Goal: Ask a question

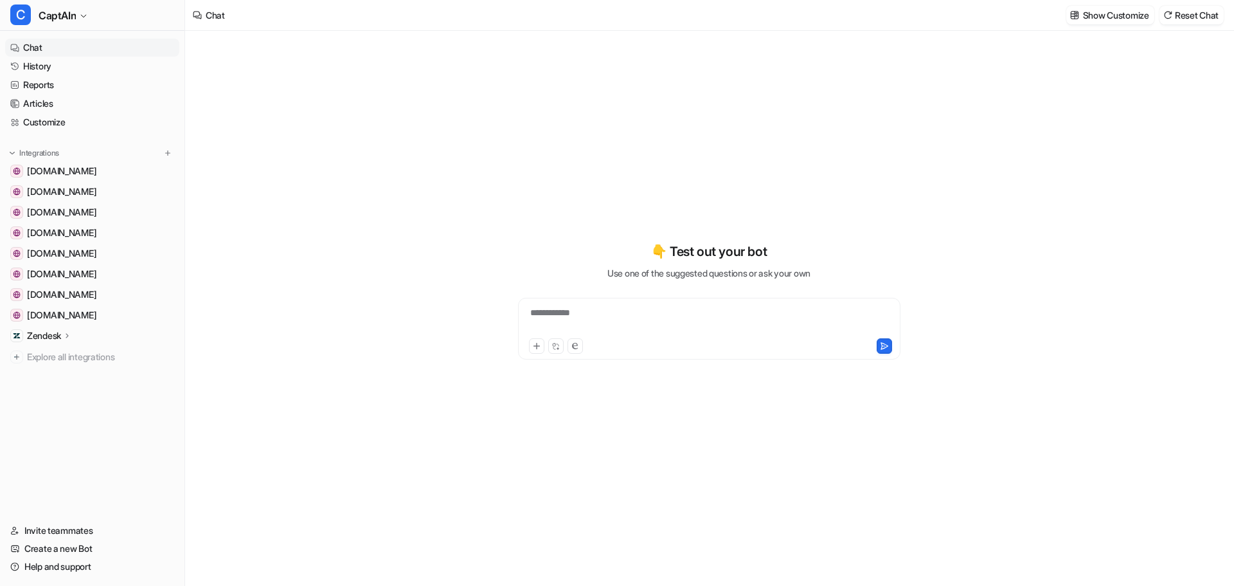
type textarea "**********"
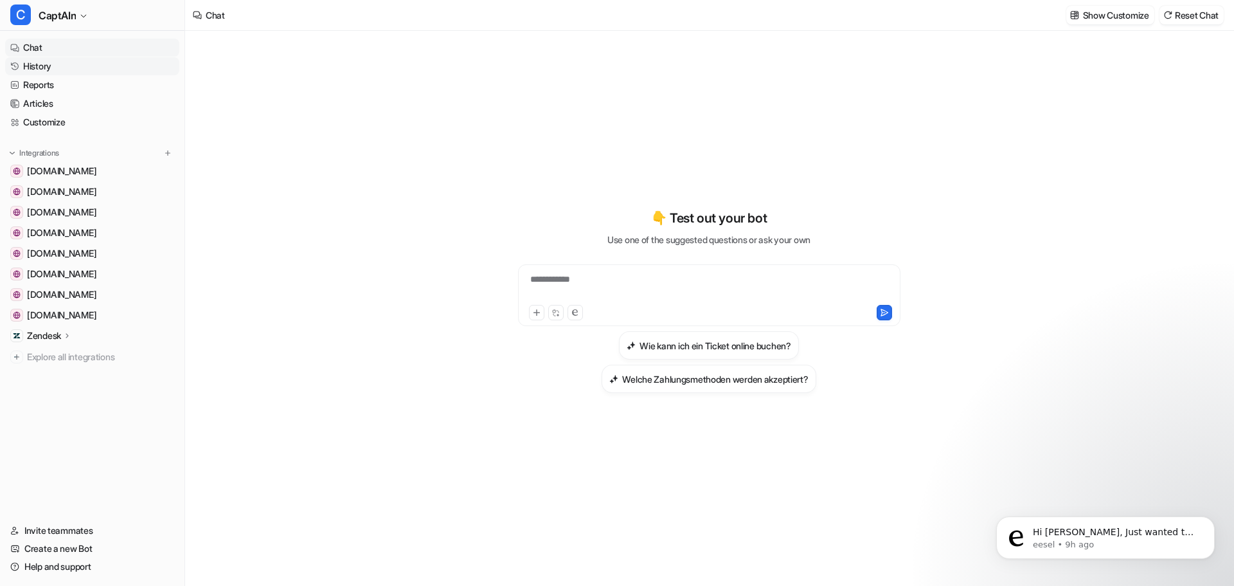
click at [30, 69] on link "History" at bounding box center [92, 66] width 174 height 18
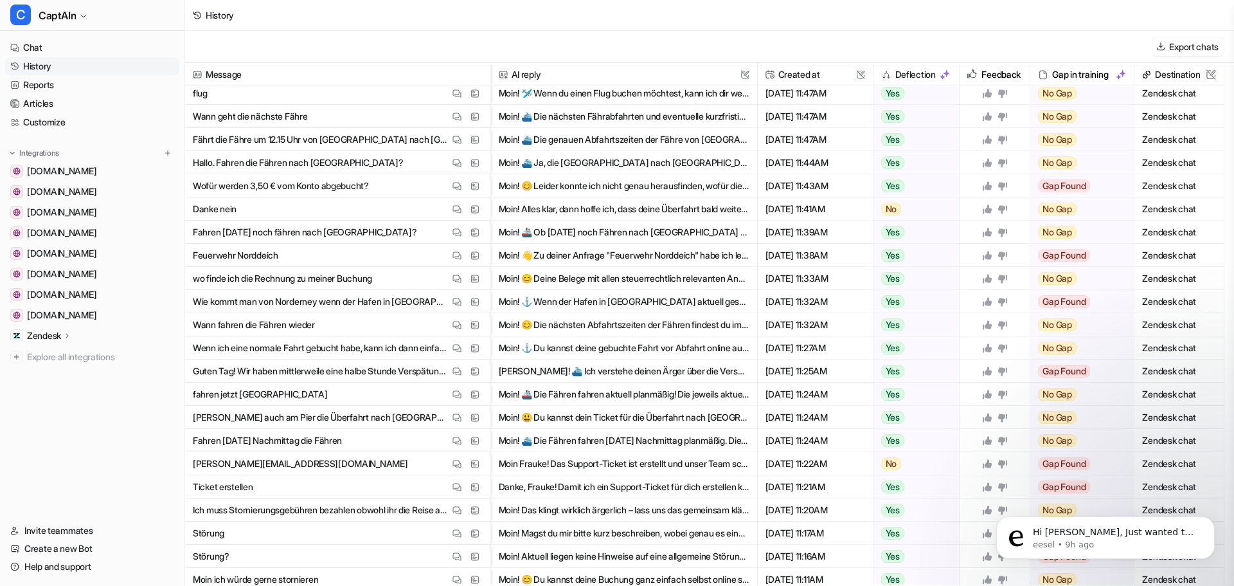
scroll to position [257, 0]
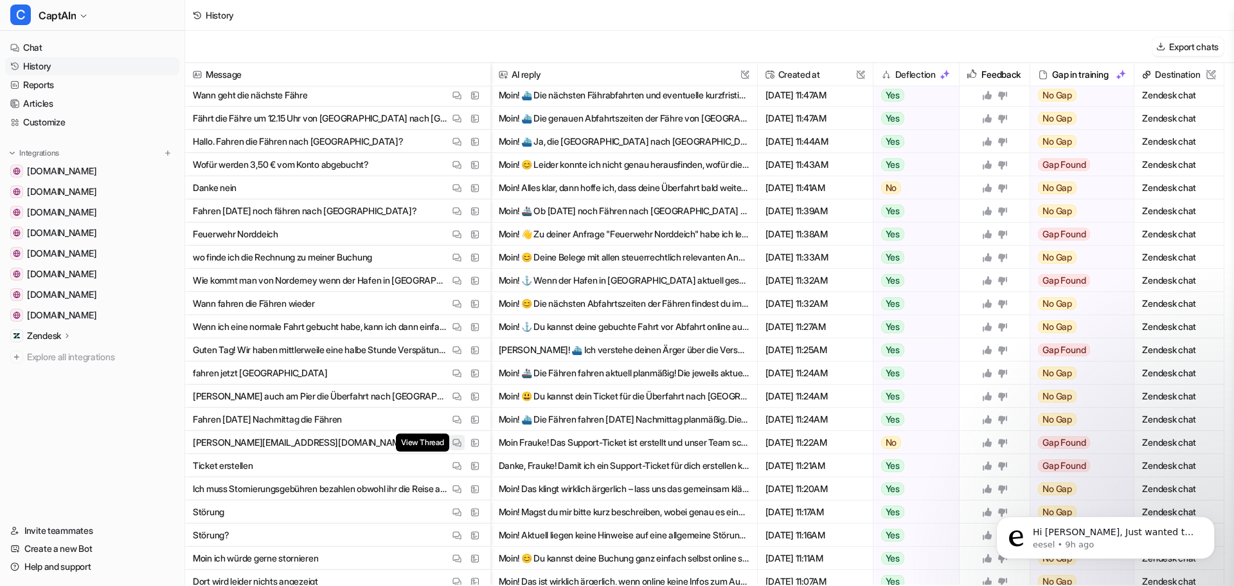
click at [457, 437] on button "View Thread" at bounding box center [456, 442] width 15 height 15
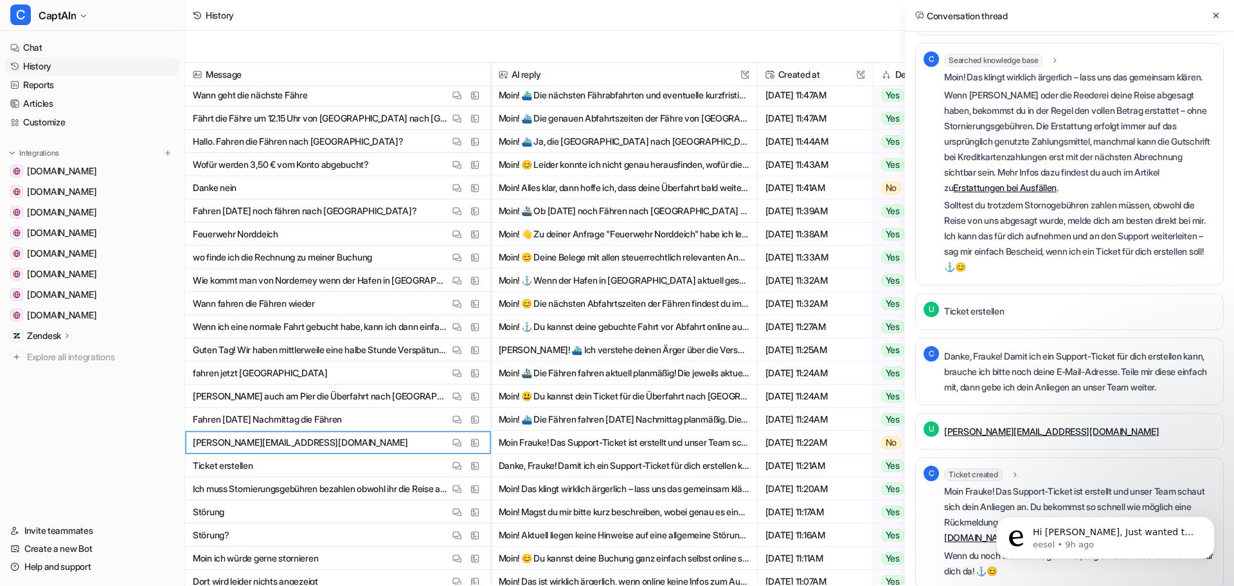
scroll to position [0, 0]
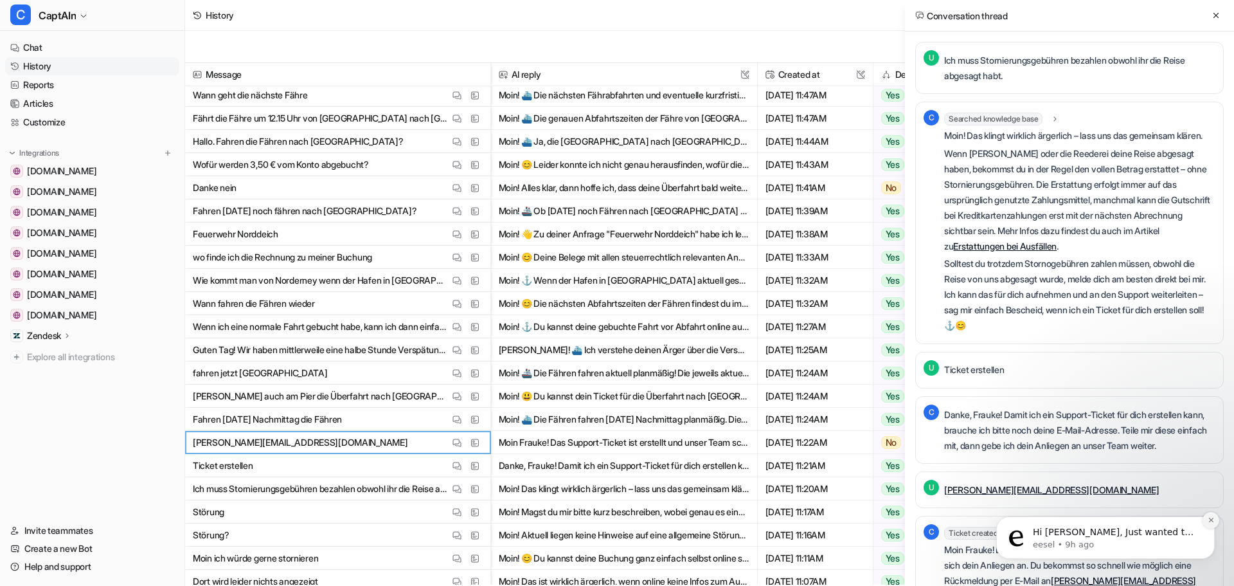
click at [1208, 521] on icon "Dismiss notification" at bounding box center [1211, 519] width 7 height 7
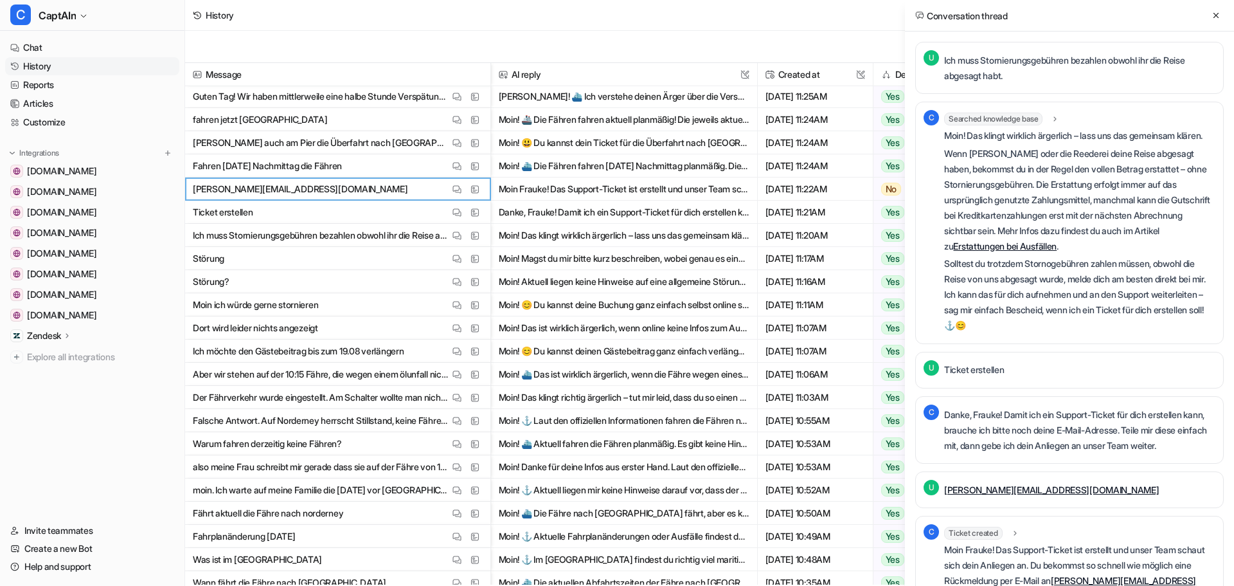
scroll to position [381, 0]
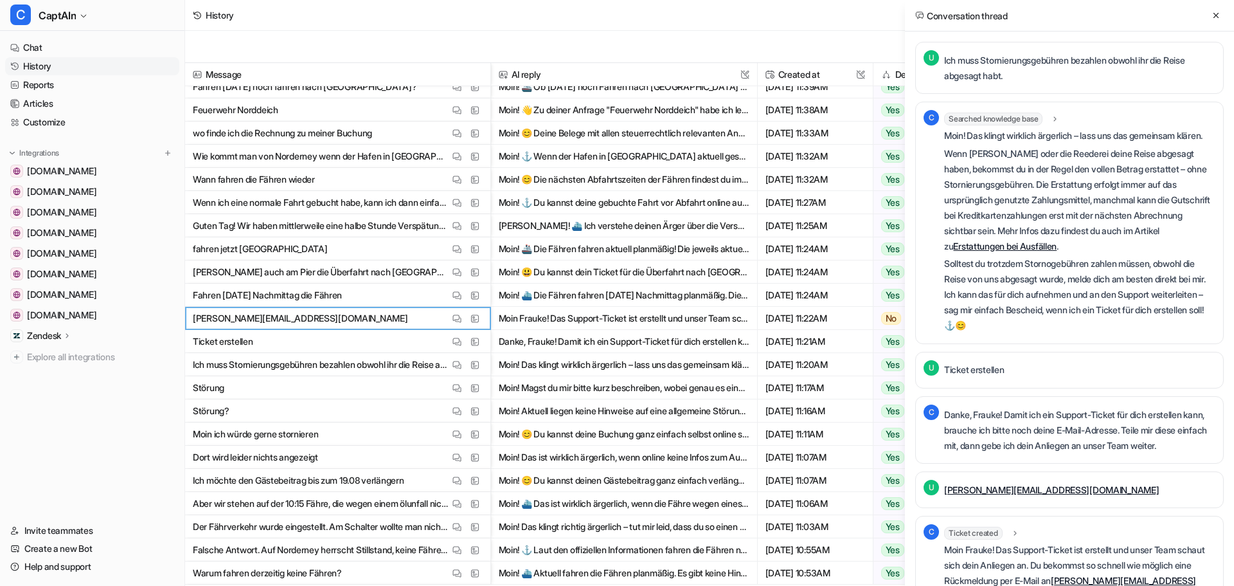
click at [317, 339] on span "Ticket erstellen View Thread View Sources" at bounding box center [337, 341] width 295 height 23
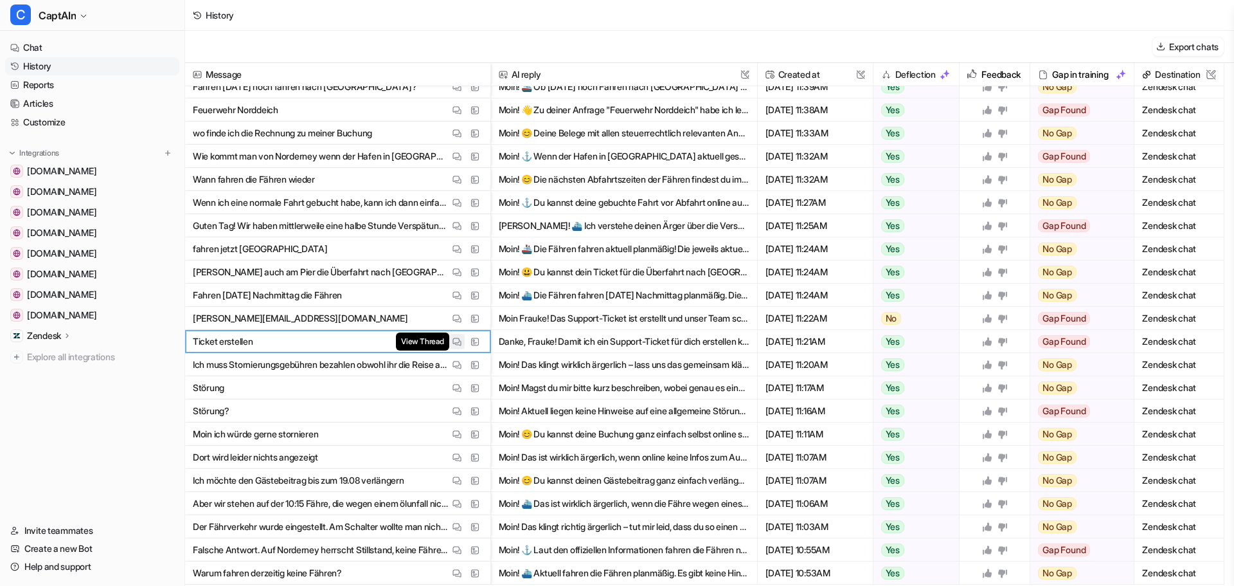
click at [456, 337] on img at bounding box center [457, 342] width 9 height 10
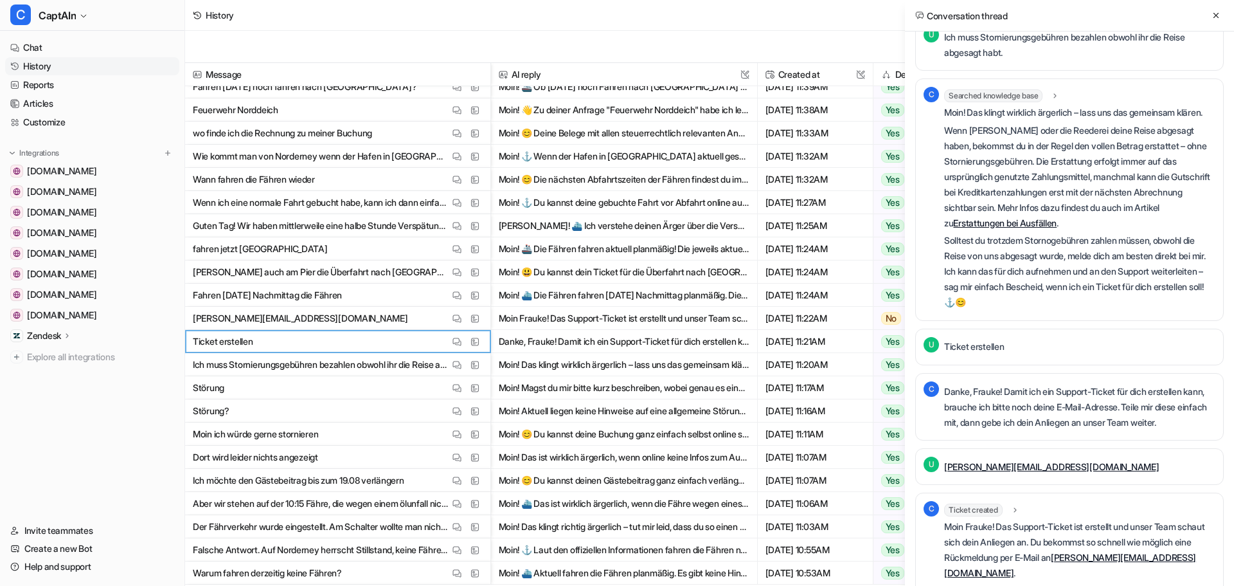
scroll to position [64, 0]
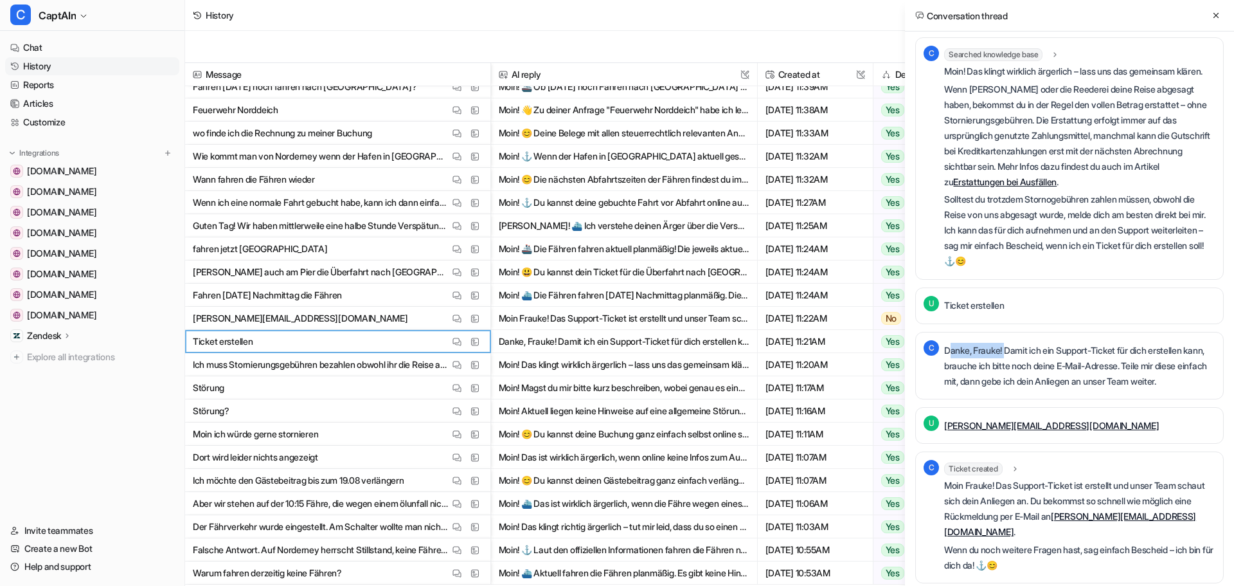
drag, startPoint x: 948, startPoint y: 363, endPoint x: 1010, endPoint y: 361, distance: 62.4
click at [1010, 361] on p "Danke, Frauke! Damit ich ein Support-Ticket für dich erstellen kann, brauche ic…" at bounding box center [1079, 366] width 271 height 46
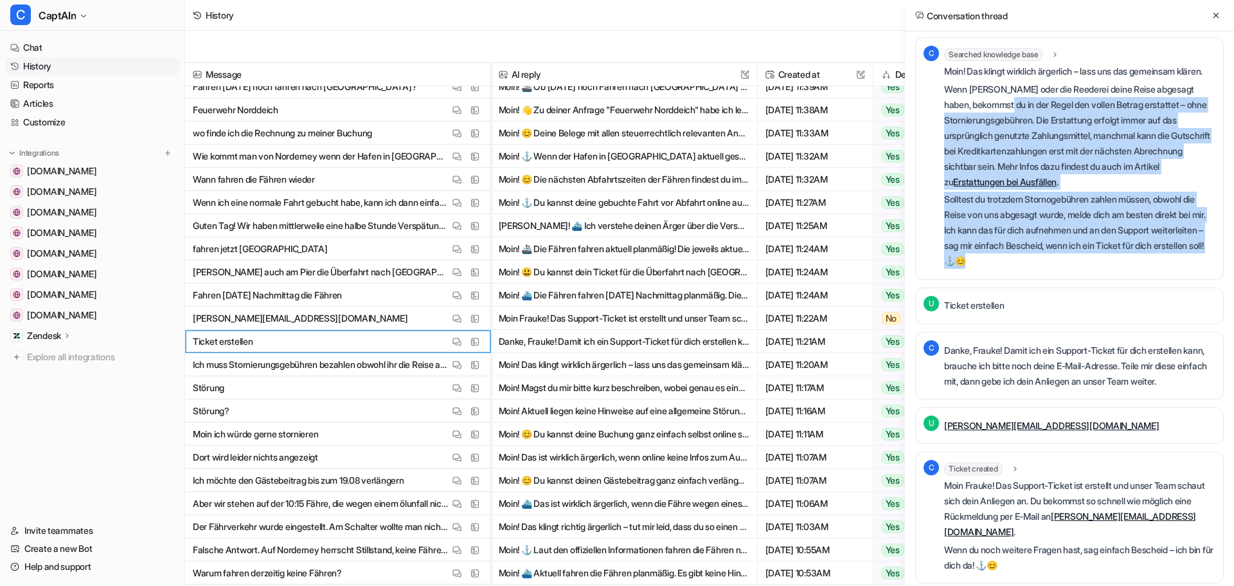
drag, startPoint x: 1002, startPoint y: 118, endPoint x: 1058, endPoint y: 296, distance: 187.1
click at [1058, 296] on div "U Ich muss Stornierungsgebühren bezahlen obwohl ihr die Reise abgesagt habt. C …" at bounding box center [1070, 280] width 309 height 606
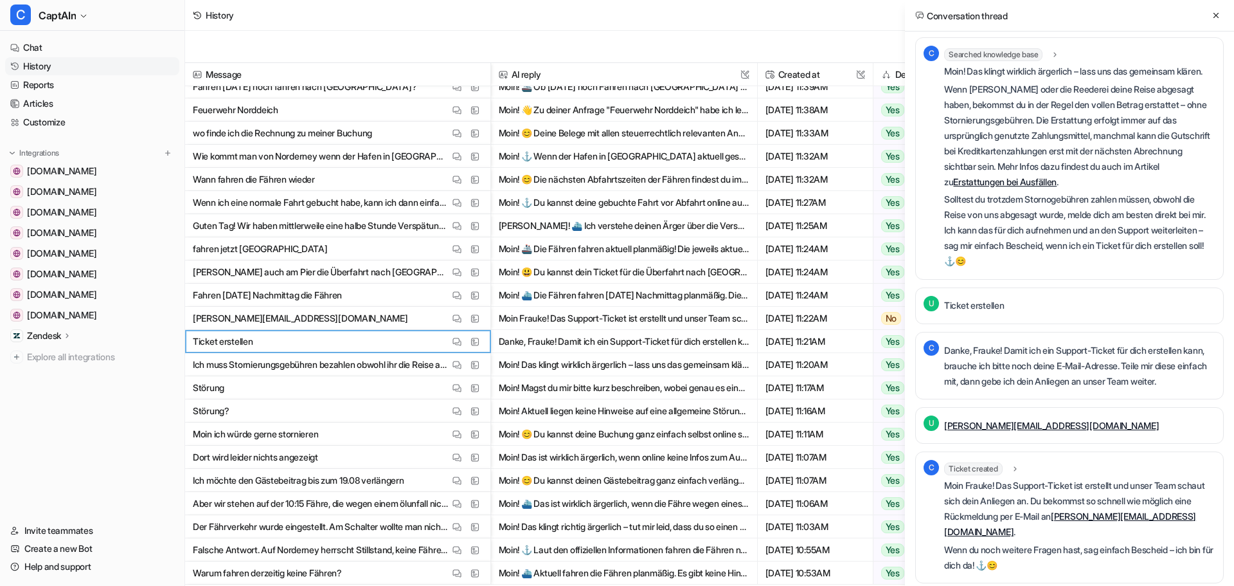
click at [1089, 319] on div "U Ticket erstellen" at bounding box center [1070, 305] width 309 height 37
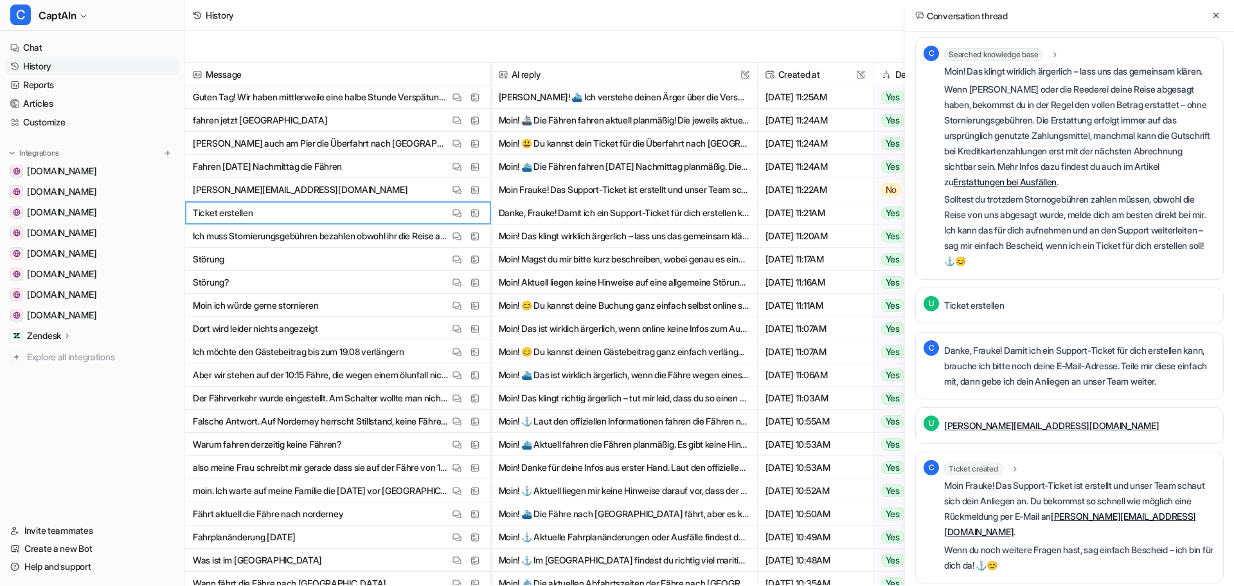
scroll to position [0, 0]
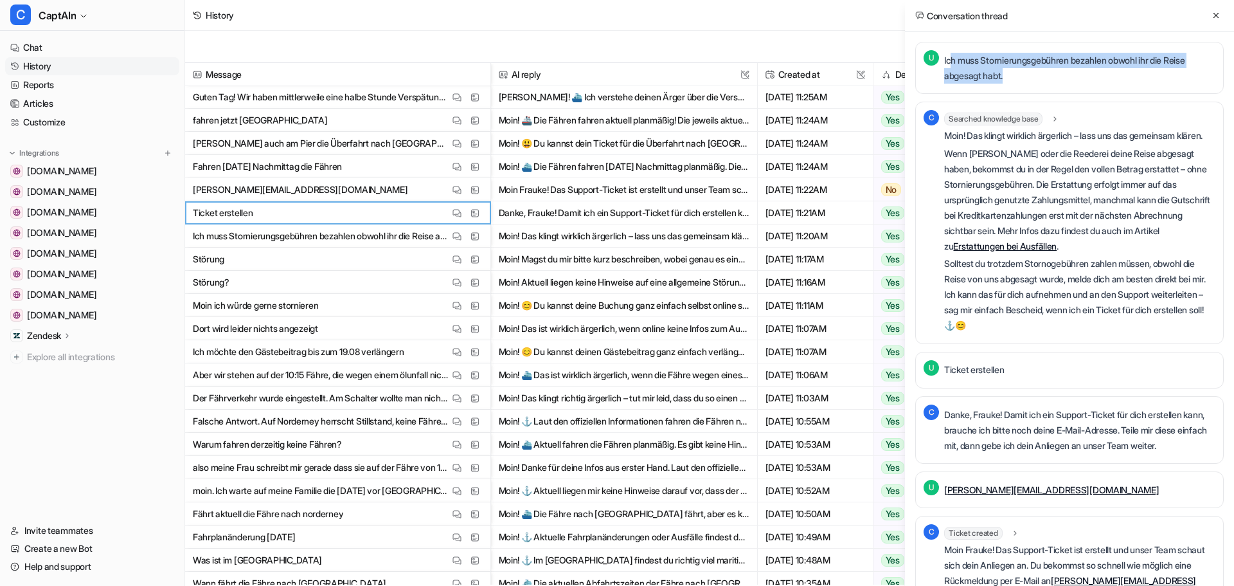
drag, startPoint x: 950, startPoint y: 57, endPoint x: 1040, endPoint y: 84, distance: 94.0
click at [1040, 84] on div "Ich muss Stornierungsgebühren bezahlen obwohl ihr die Reise abgesagt habt." at bounding box center [1079, 67] width 271 height 35
click at [1039, 73] on p "Ich muss Stornierungsgebühren bezahlen obwohl ihr die Reise abgesagt habt." at bounding box center [1079, 68] width 271 height 31
drag, startPoint x: 941, startPoint y: 429, endPoint x: 1013, endPoint y: 426, distance: 72.1
click at [1013, 426] on div "C Danke, Frauke! Damit ich ein Support-Ticket für dich erstellen kann, brauche …" at bounding box center [1070, 429] width 292 height 51
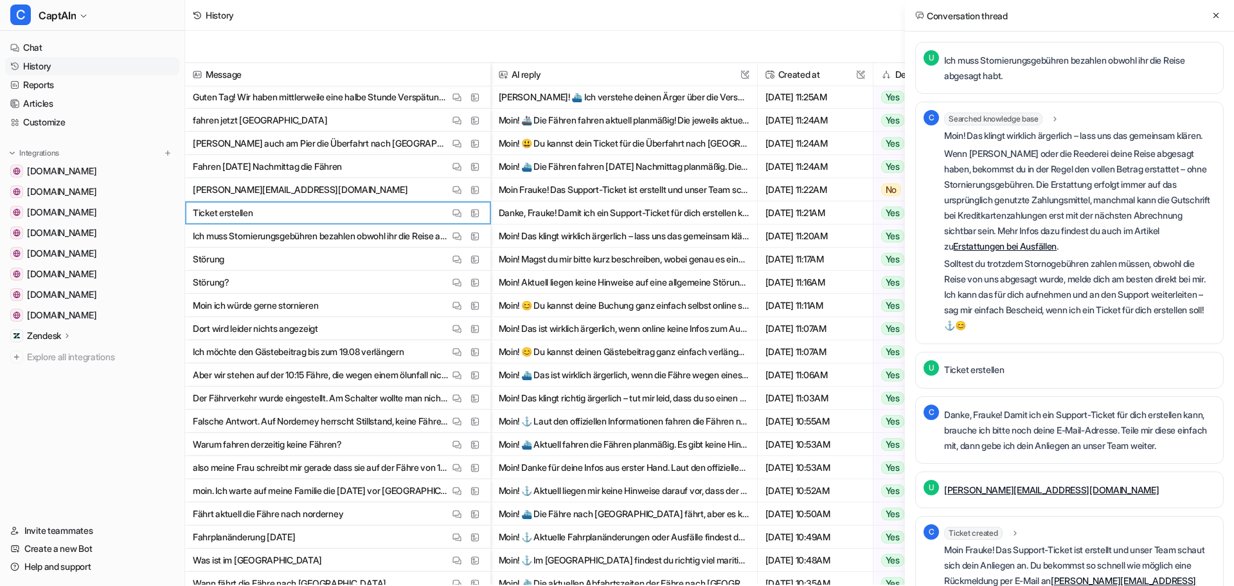
click at [1018, 453] on p "Danke, Frauke! Damit ich ein Support-Ticket für dich erstellen kann, brauche ic…" at bounding box center [1079, 430] width 271 height 46
click at [1060, 122] on icon at bounding box center [1055, 119] width 9 height 10
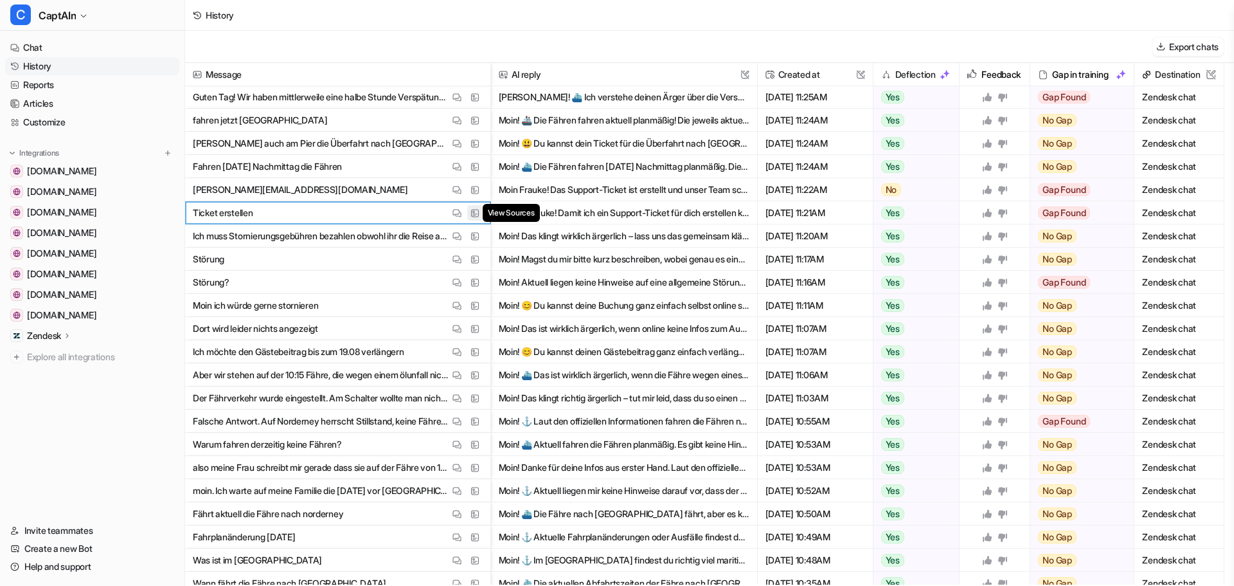
click at [473, 215] on img at bounding box center [475, 213] width 9 height 10
click at [472, 190] on img at bounding box center [475, 190] width 9 height 10
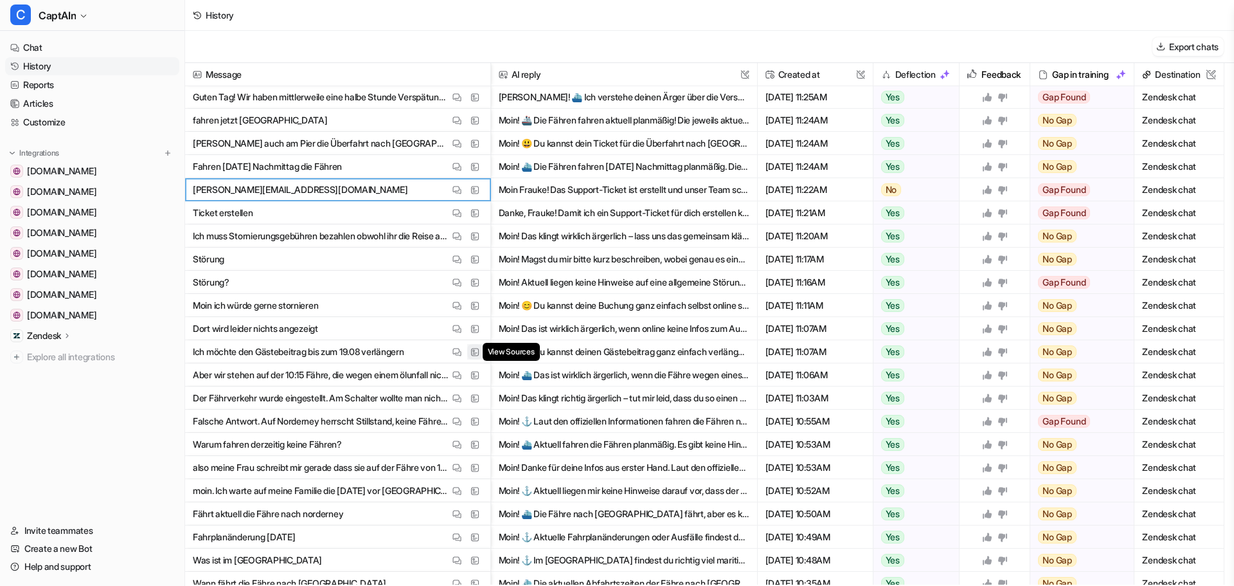
click at [478, 349] on img at bounding box center [475, 352] width 9 height 10
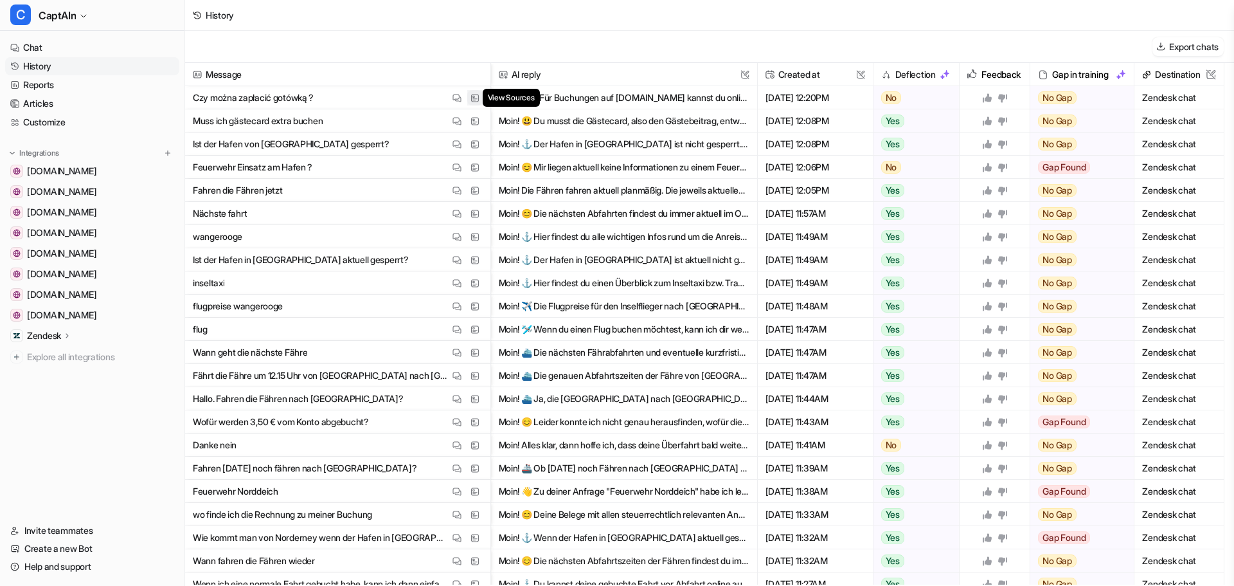
click at [481, 98] on button "View Sources" at bounding box center [474, 97] width 15 height 15
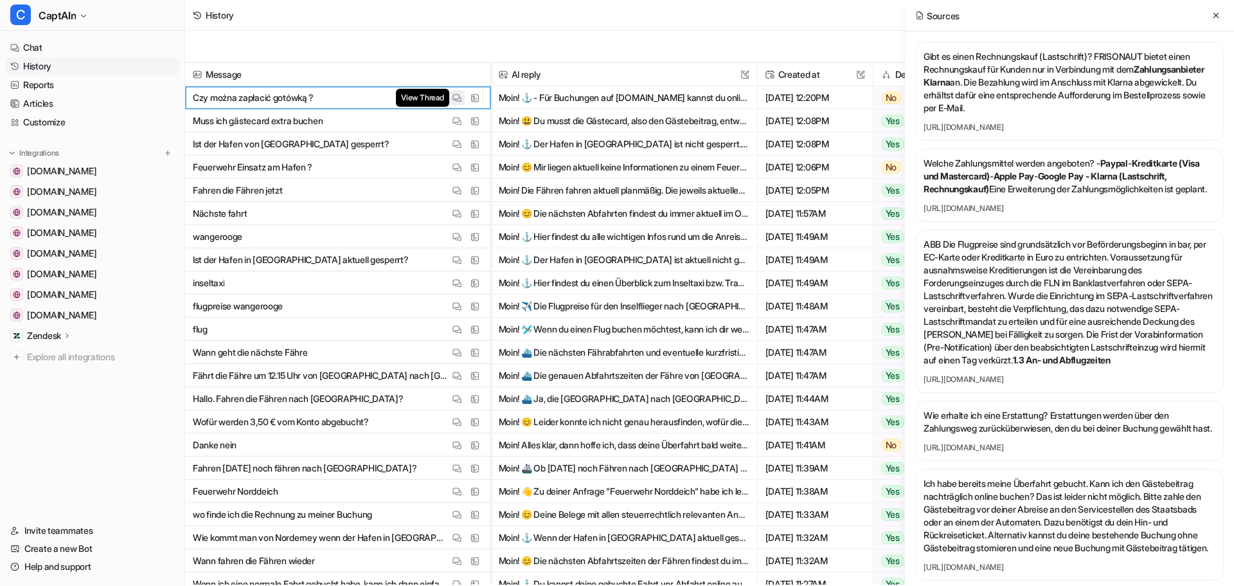
click at [463, 98] on button "View Thread" at bounding box center [456, 97] width 15 height 15
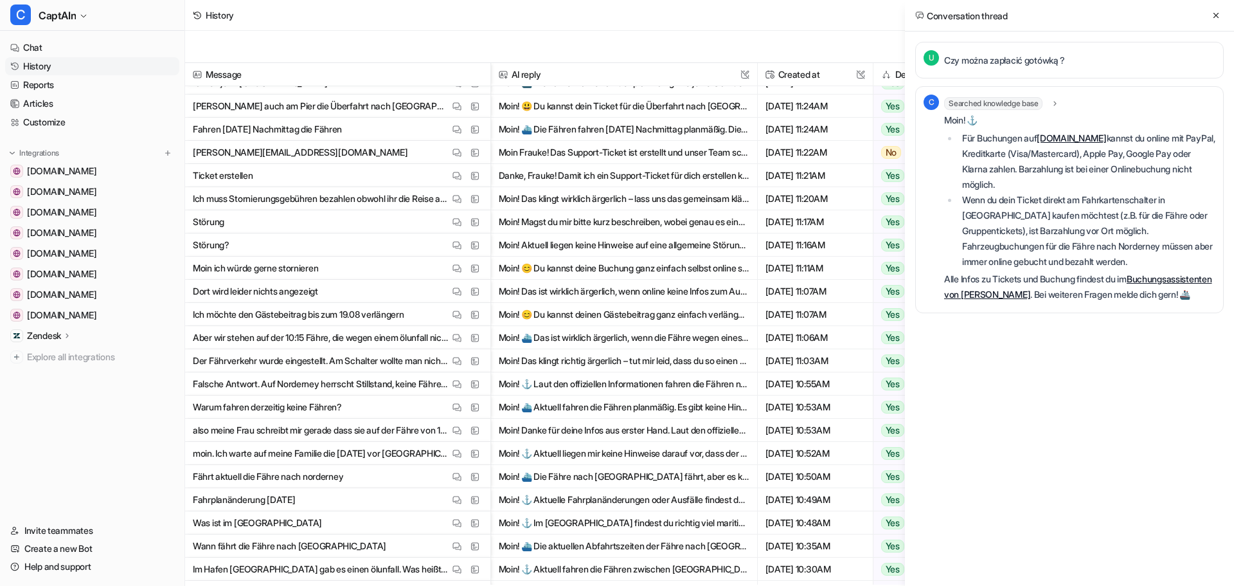
scroll to position [579, 0]
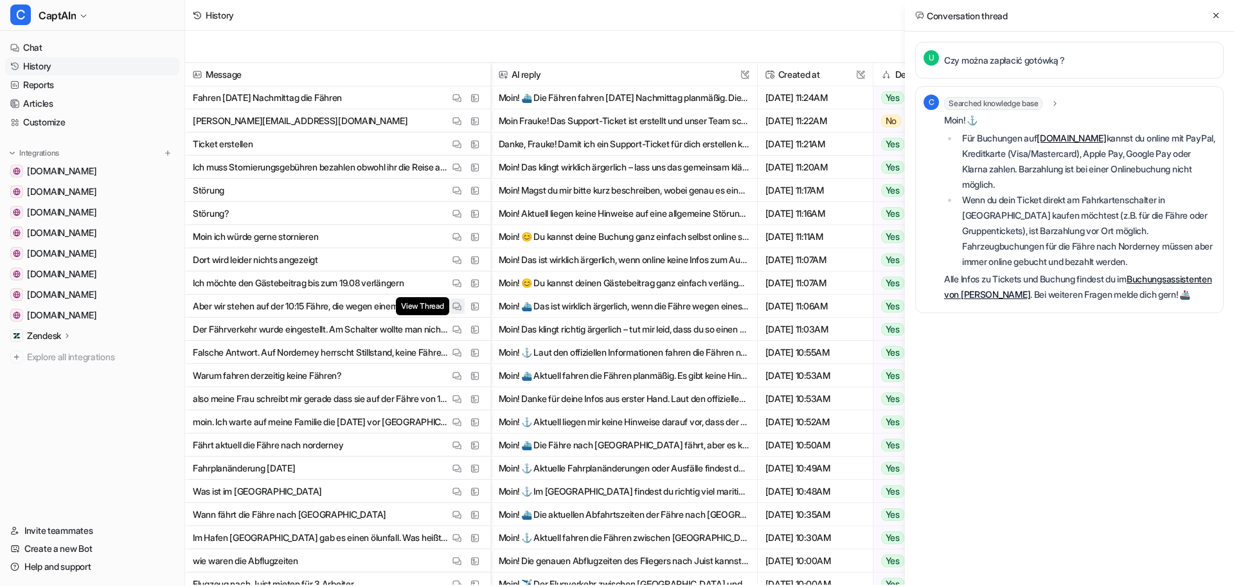
click at [457, 304] on img at bounding box center [457, 307] width 9 height 10
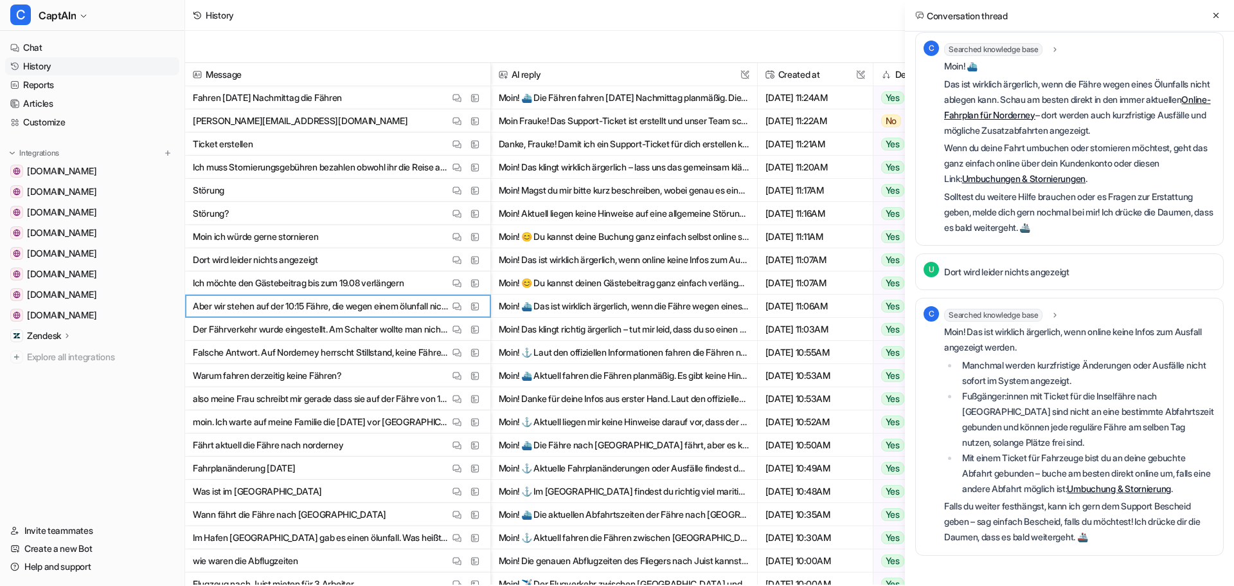
scroll to position [643, 0]
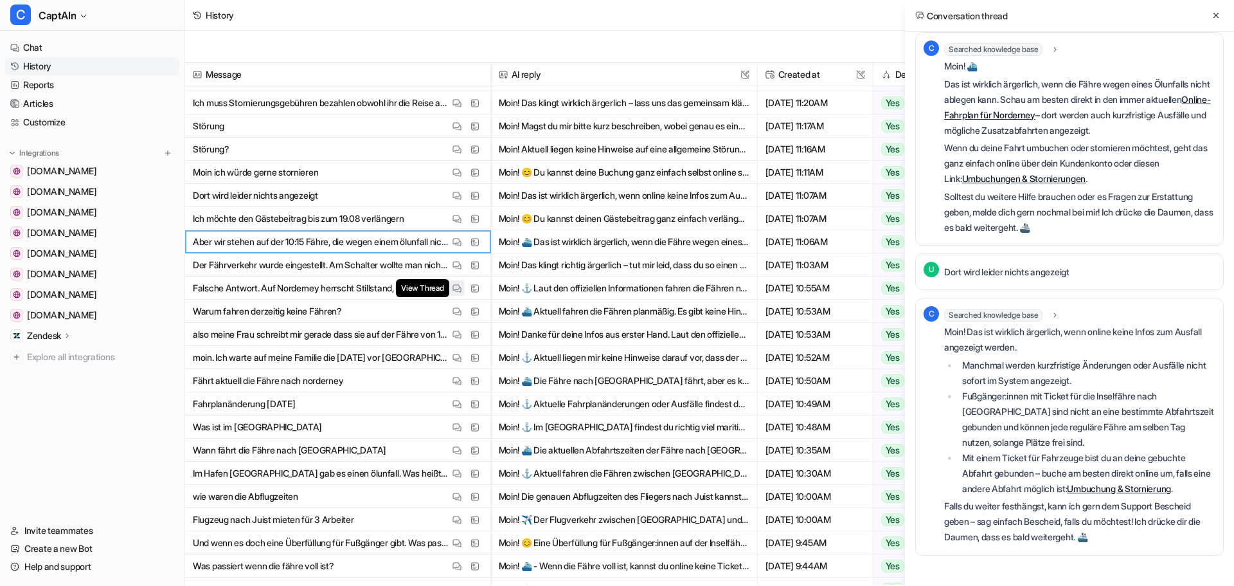
click at [455, 289] on img at bounding box center [457, 289] width 9 height 10
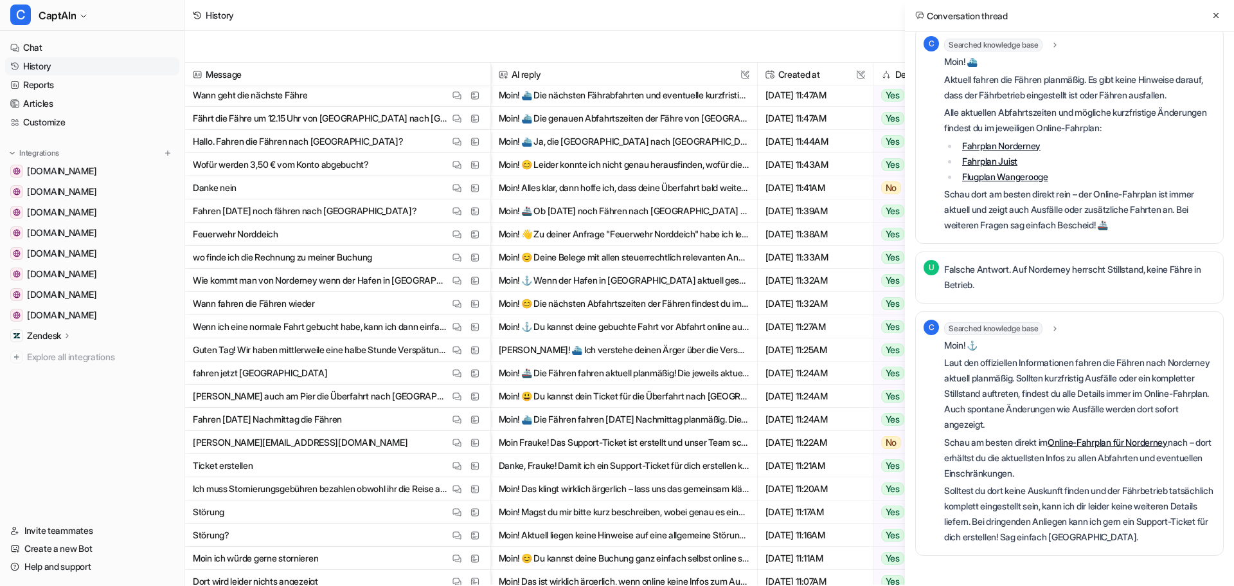
scroll to position [321, 0]
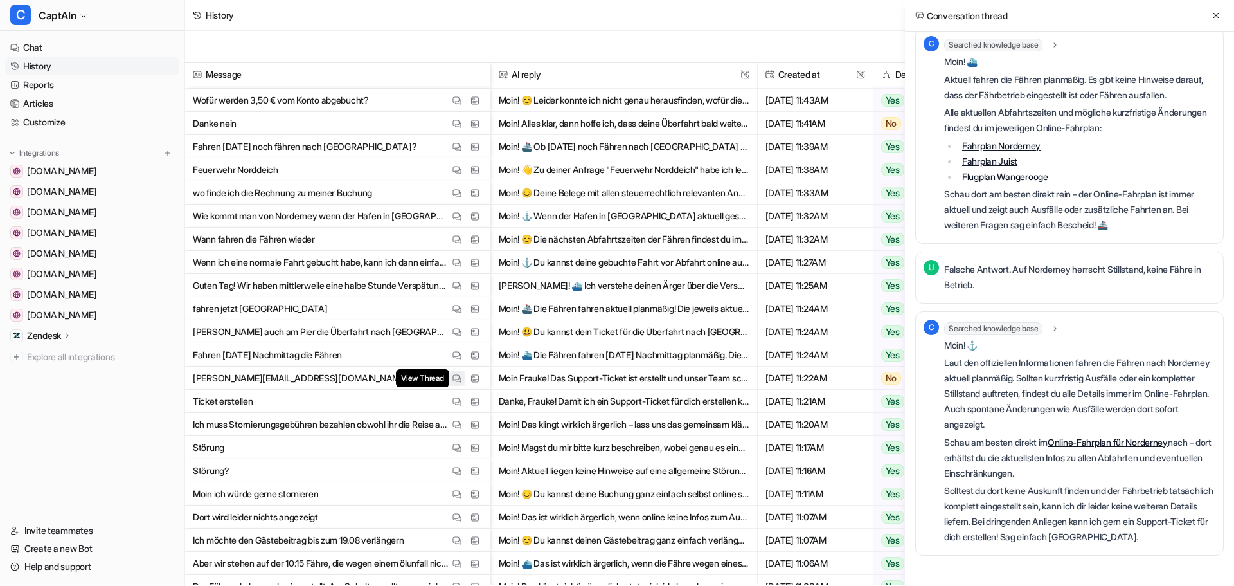
click at [461, 377] on img at bounding box center [457, 379] width 9 height 10
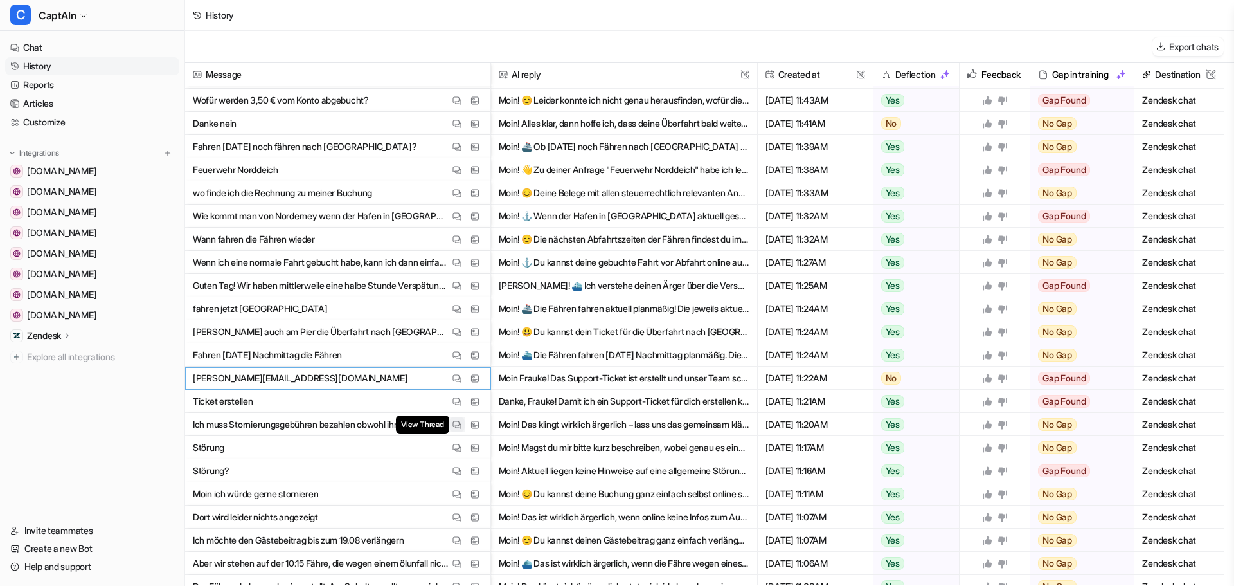
click at [459, 424] on img at bounding box center [457, 425] width 9 height 10
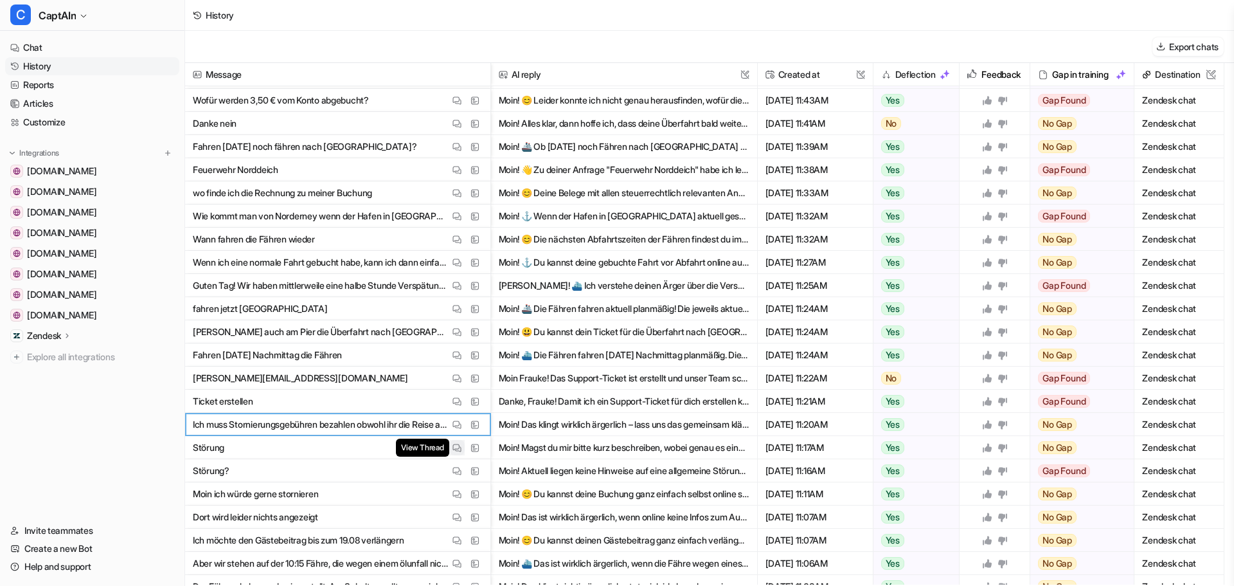
click at [457, 444] on img at bounding box center [457, 448] width 9 height 10
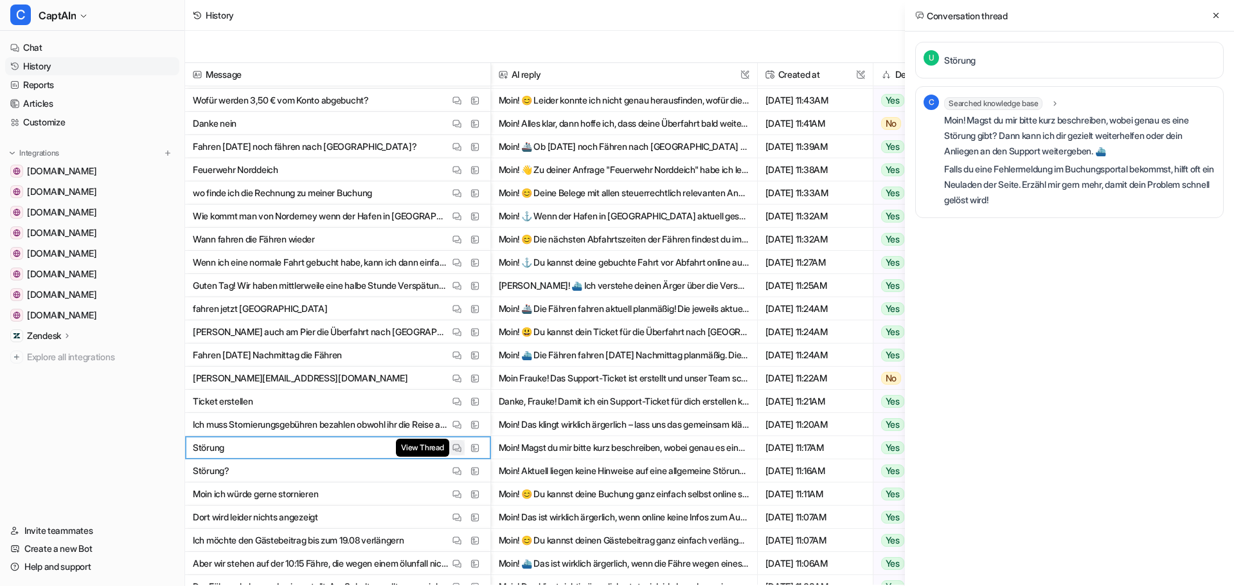
scroll to position [0, 0]
click at [451, 494] on button "View Thread" at bounding box center [456, 493] width 15 height 15
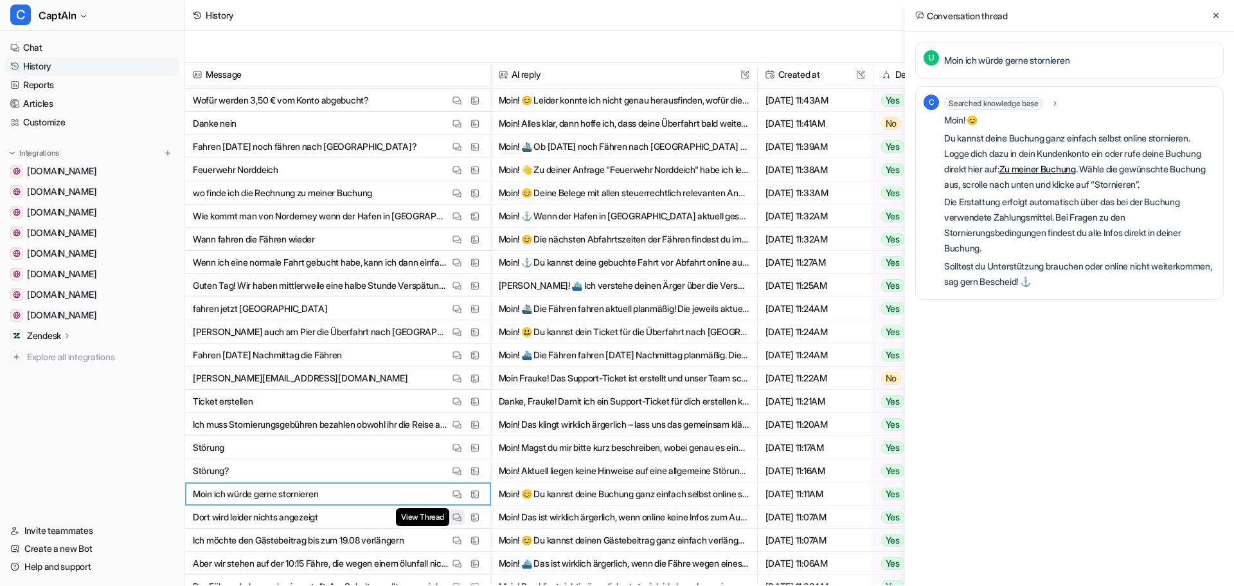
click at [460, 509] on button "View Thread" at bounding box center [456, 516] width 15 height 15
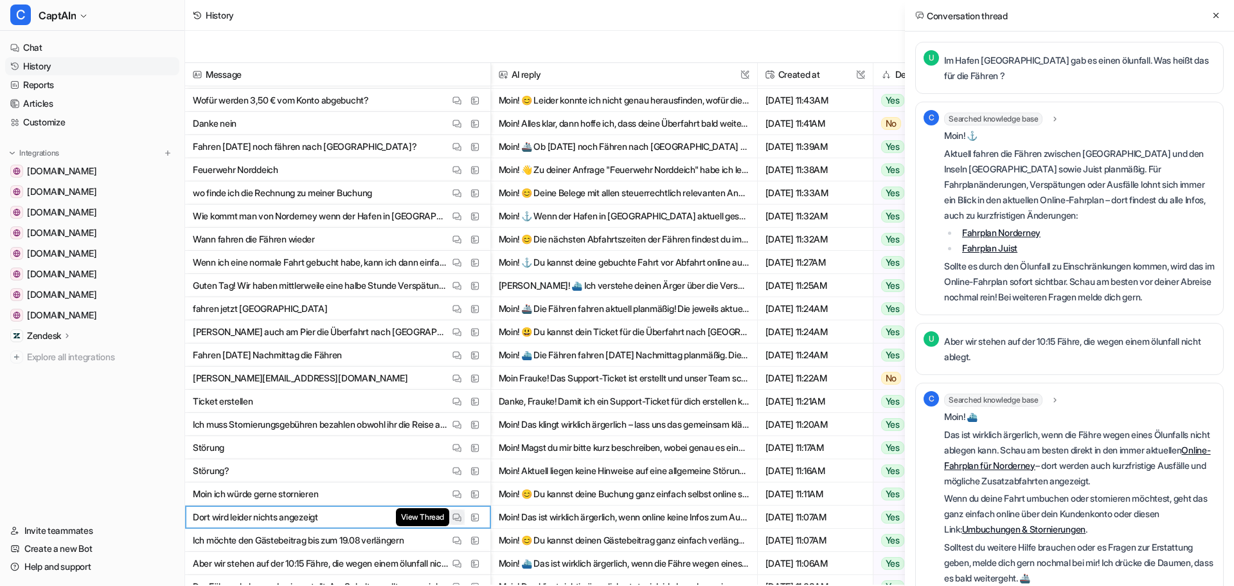
click at [460, 512] on img at bounding box center [457, 517] width 9 height 10
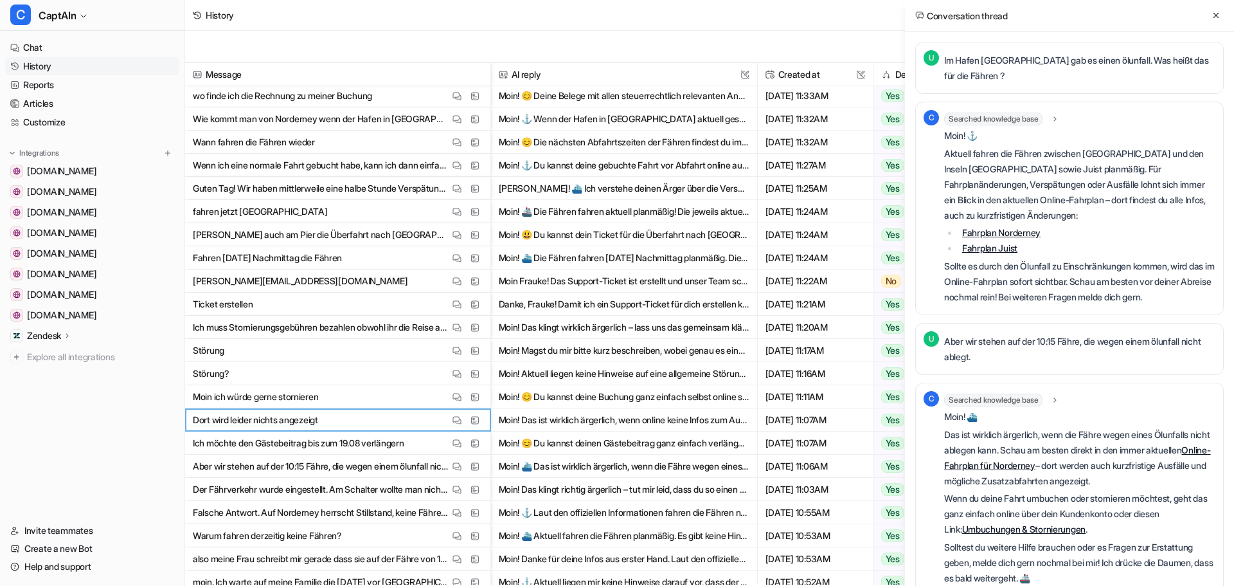
scroll to position [450, 0]
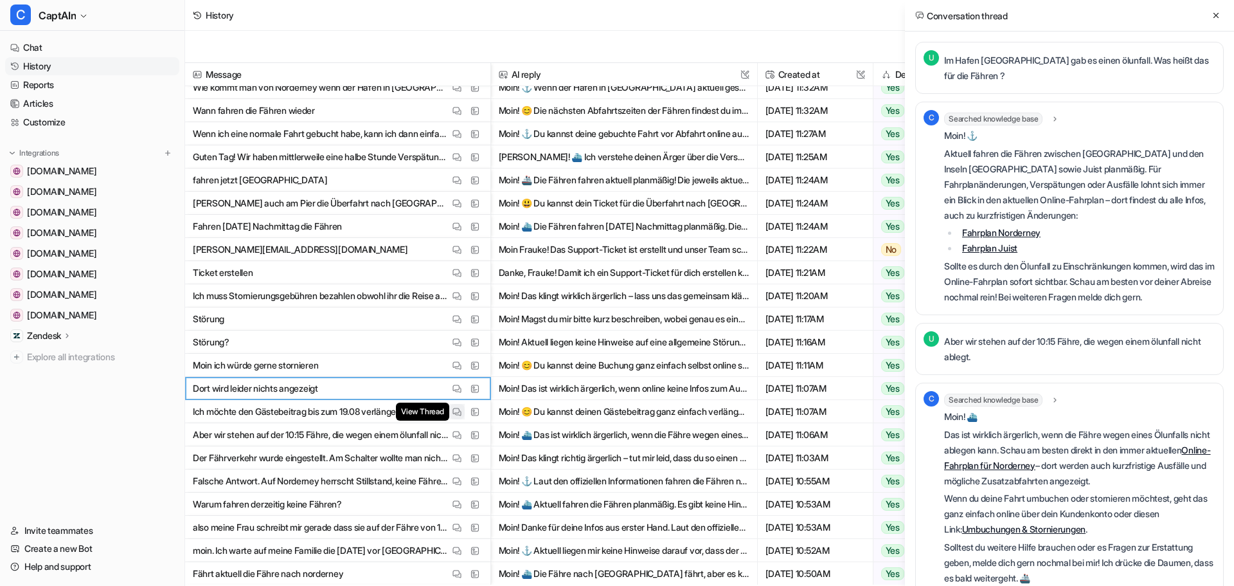
click at [464, 412] on button "View Thread" at bounding box center [456, 411] width 15 height 15
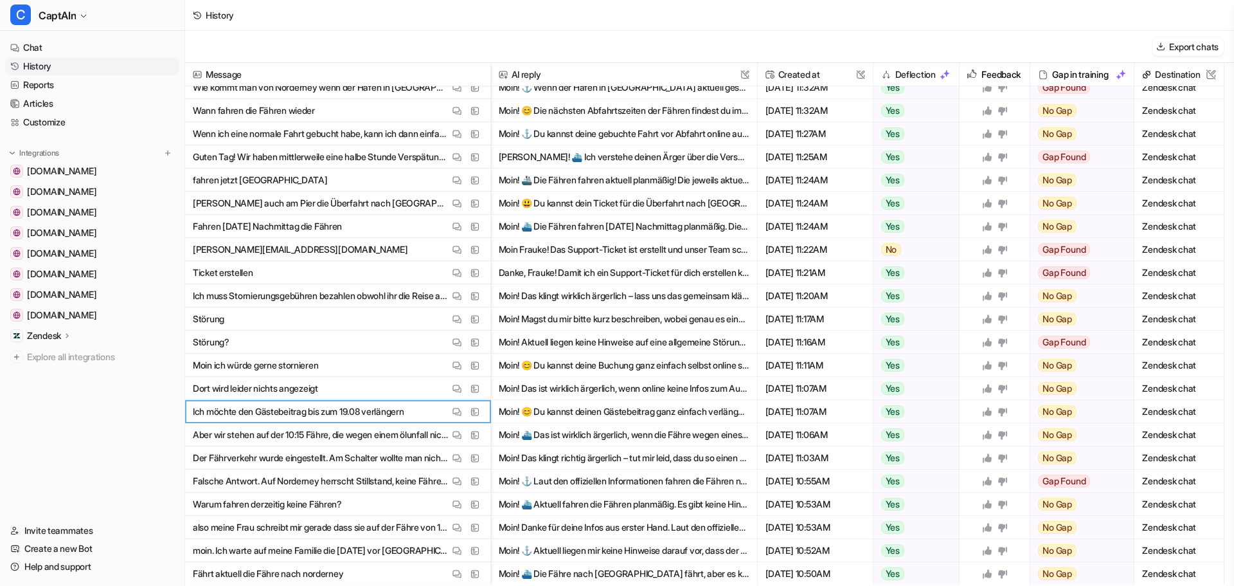
click at [460, 423] on span "Aber wir stehen auf der 10:15 Fähre, die wegen einem ölunfall nicht ablegt. Vie…" at bounding box center [337, 434] width 295 height 23
click at [456, 433] on img at bounding box center [457, 435] width 9 height 10
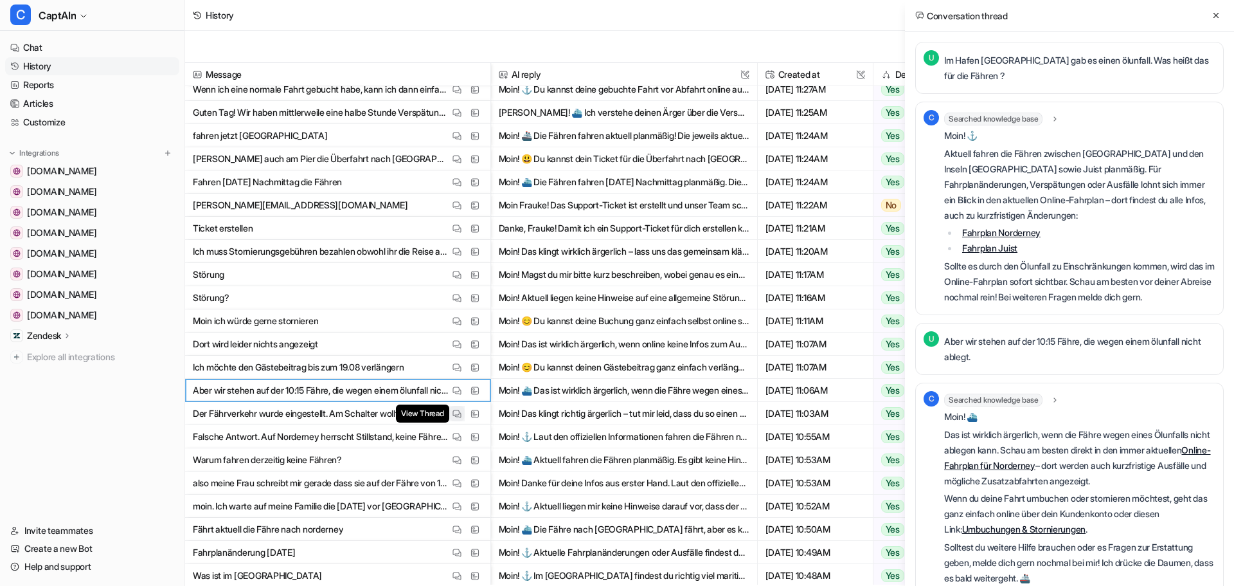
scroll to position [514, 0]
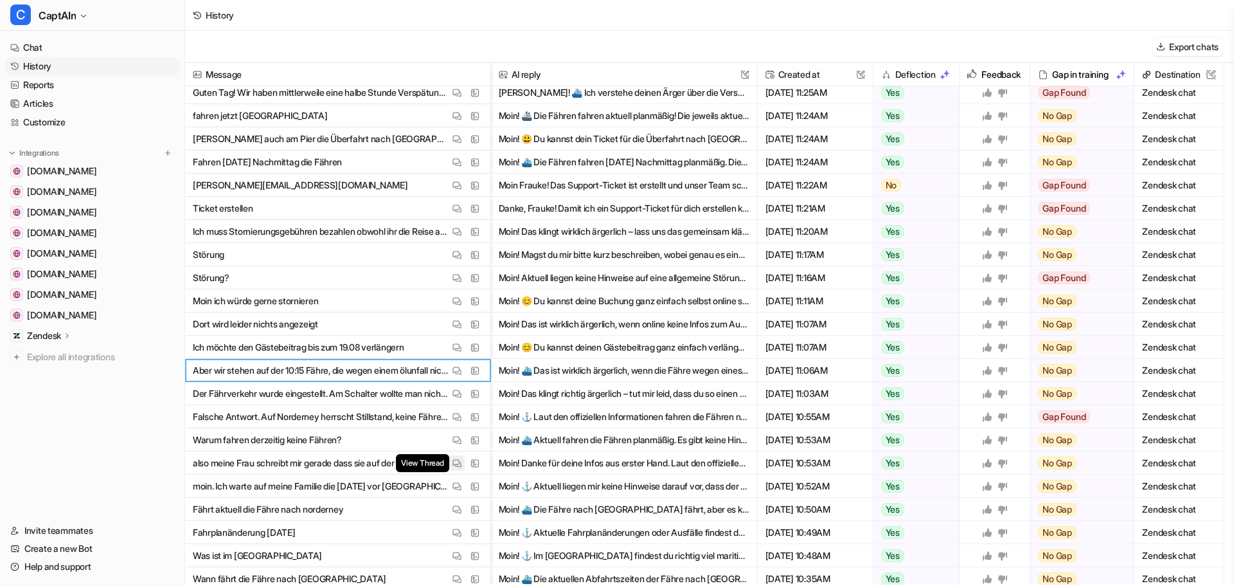
click at [460, 461] on img at bounding box center [457, 463] width 9 height 10
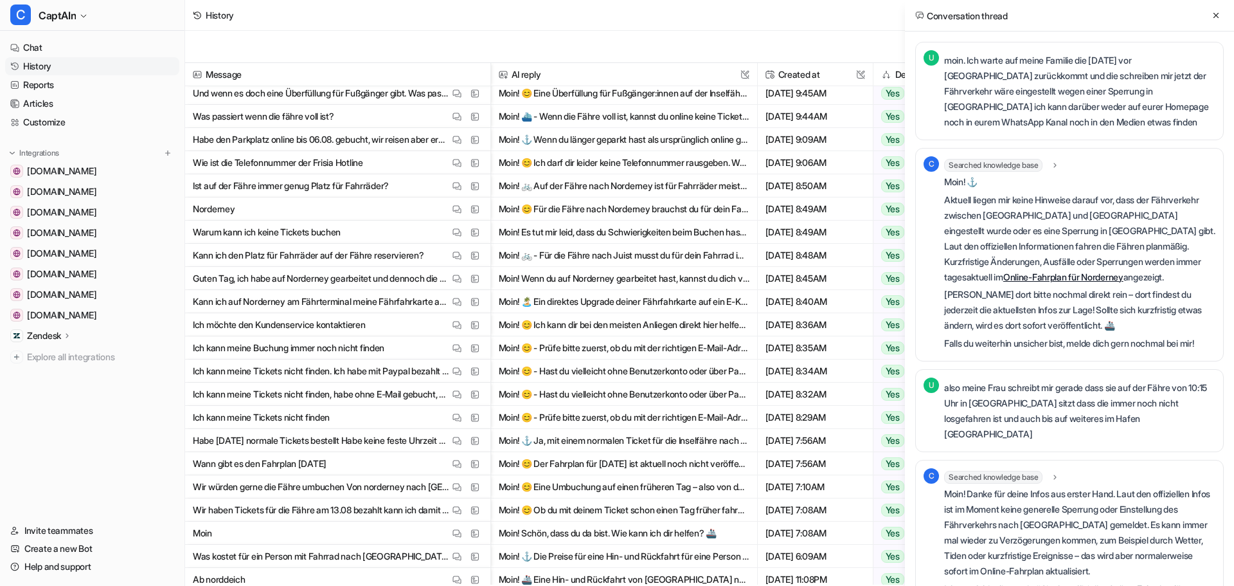
scroll to position [1222, 0]
